Goal: Information Seeking & Learning: Understand process/instructions

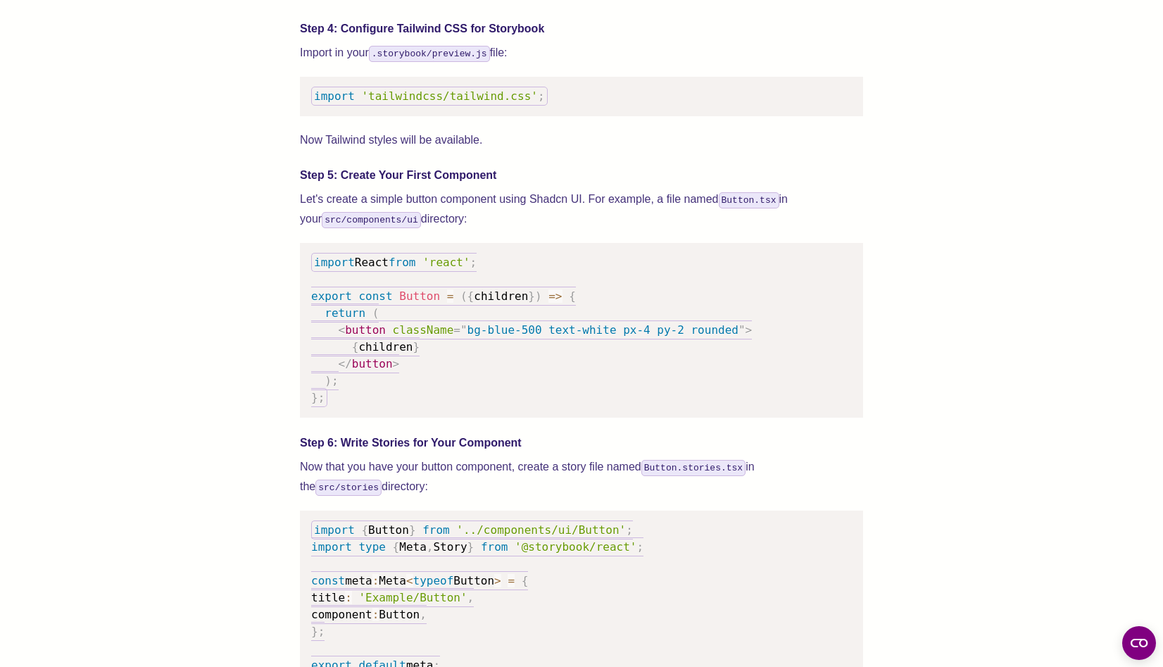
scroll to position [1805, 0]
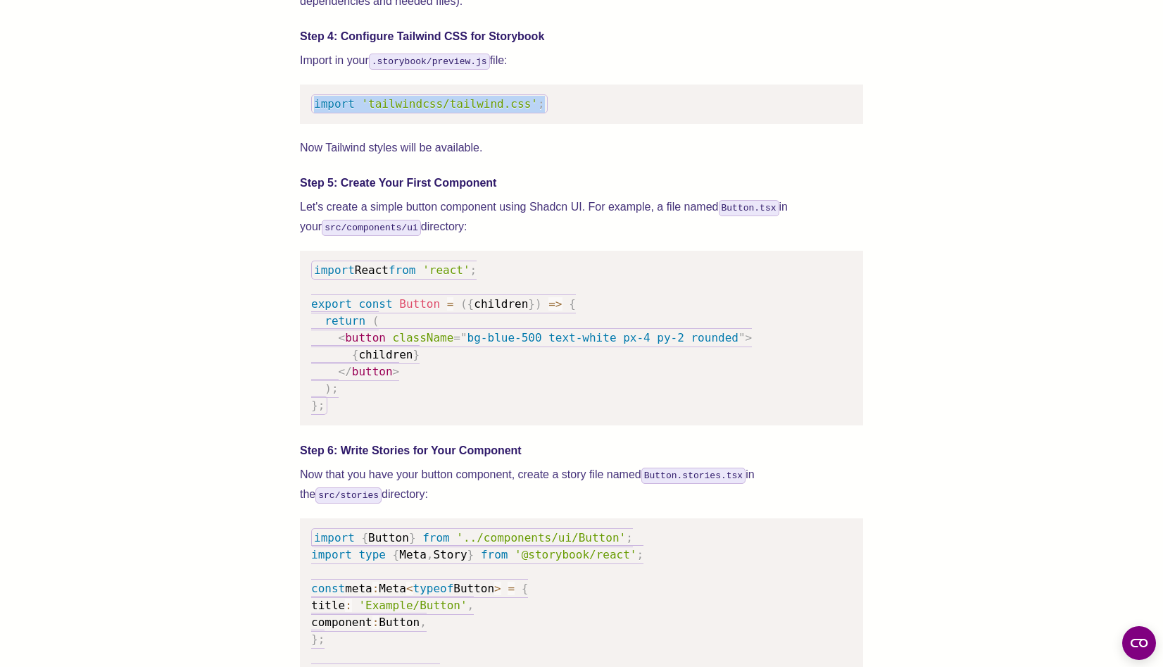
drag, startPoint x: 558, startPoint y: 122, endPoint x: 294, endPoint y: 126, distance: 263.3
click at [294, 126] on div "We wrote this guide to show you how to set up both Shadcn UI and Storybook to c…" at bounding box center [581, 501] width 1050 height 3559
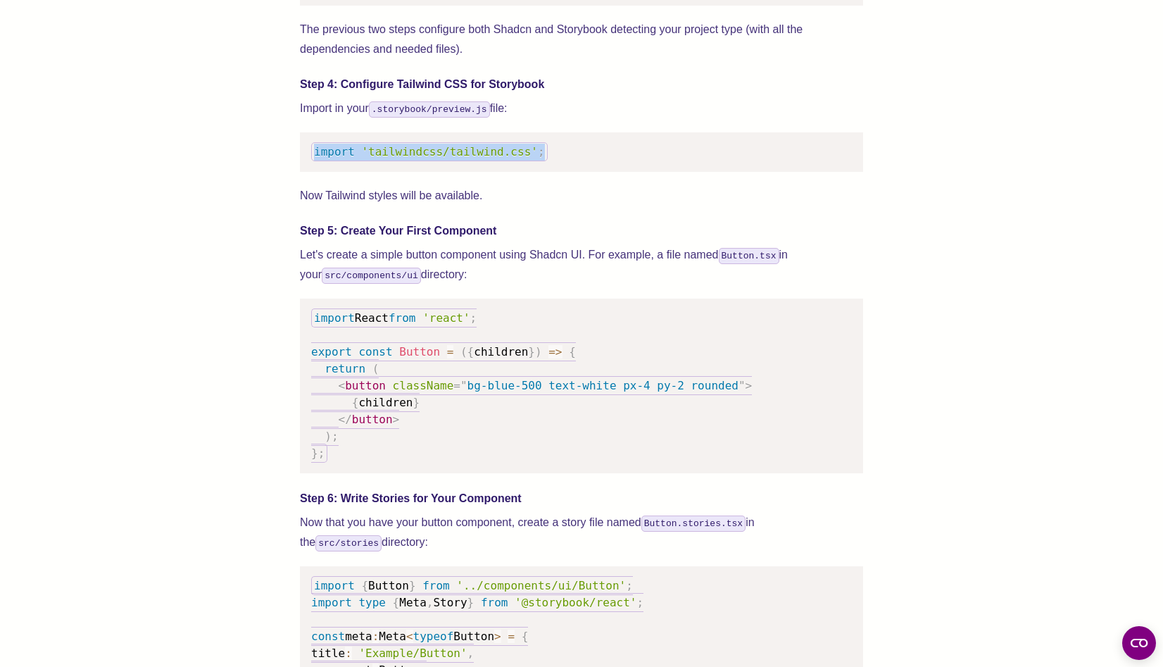
scroll to position [1752, 0]
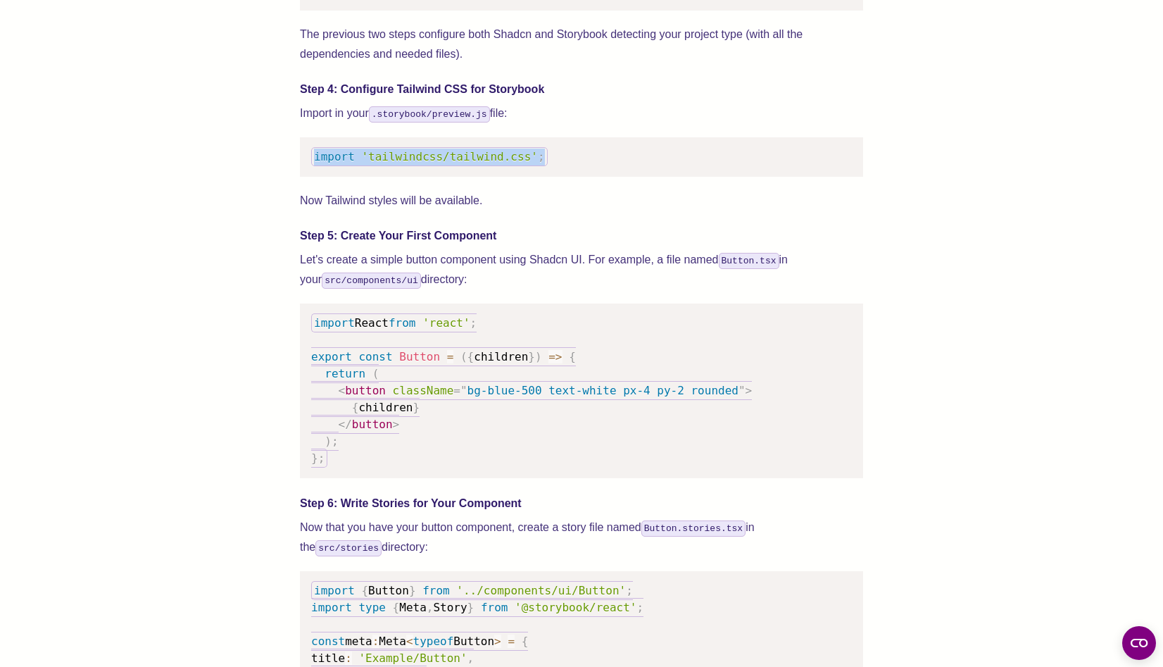
click at [422, 163] on span "'tailwindcss/tailwind.css'" at bounding box center [449, 156] width 176 height 13
drag, startPoint x: 422, startPoint y: 175, endPoint x: 526, endPoint y: 176, distance: 103.5
click at [526, 163] on span "'tailwindcss/tailwind.css'" at bounding box center [449, 156] width 176 height 13
drag, startPoint x: 553, startPoint y: 174, endPoint x: 294, endPoint y: 171, distance: 259.8
click at [294, 171] on div "We wrote this guide to show you how to set up both Shadcn UI and Storybook to c…" at bounding box center [581, 553] width 1050 height 3559
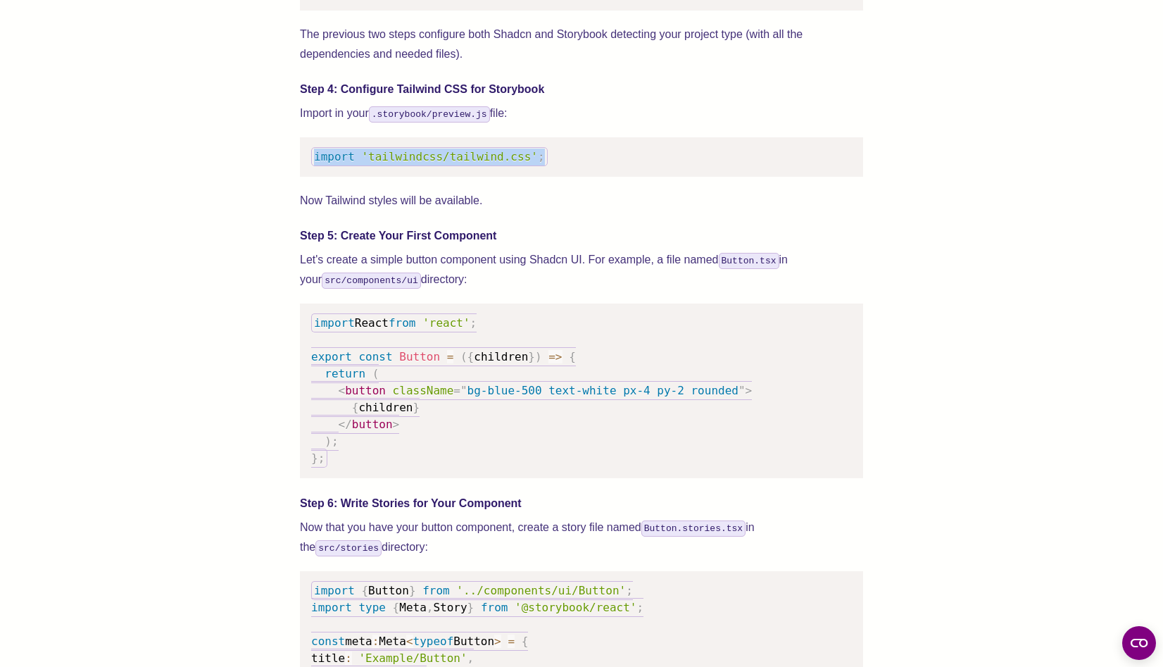
copy code "import 'tailwindcss/tailwind.css' ;"
click at [905, 158] on div "We wrote this guide to show you how to set up both Shadcn UI and Storybook to c…" at bounding box center [581, 553] width 1050 height 3559
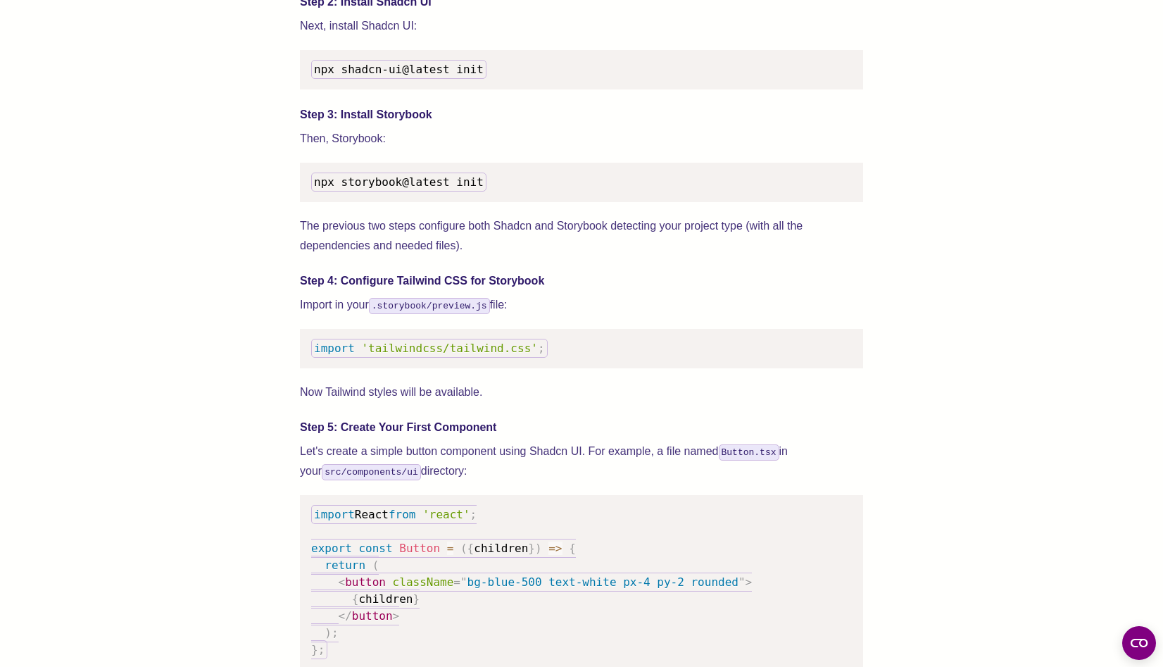
scroll to position [1557, 0]
